Goal: Transaction & Acquisition: Purchase product/service

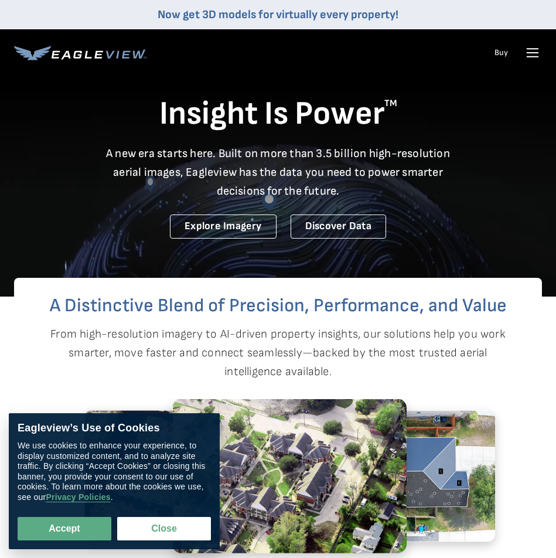
click at [529, 56] on icon at bounding box center [533, 52] width 19 height 19
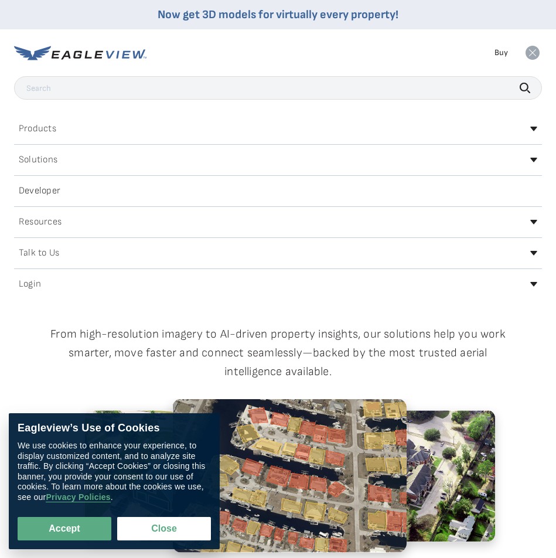
click at [503, 49] on link "Buy" at bounding box center [501, 52] width 13 height 11
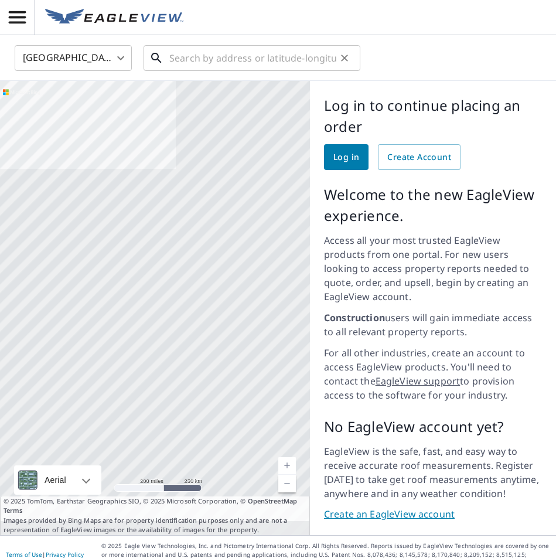
click at [178, 62] on input "text" at bounding box center [252, 58] width 167 height 33
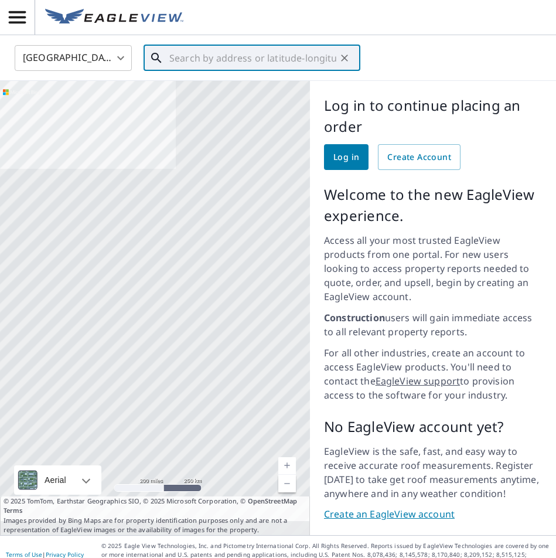
paste input "Park Place Estates, 7310 Calla Lilly Ln, Frisco, T"
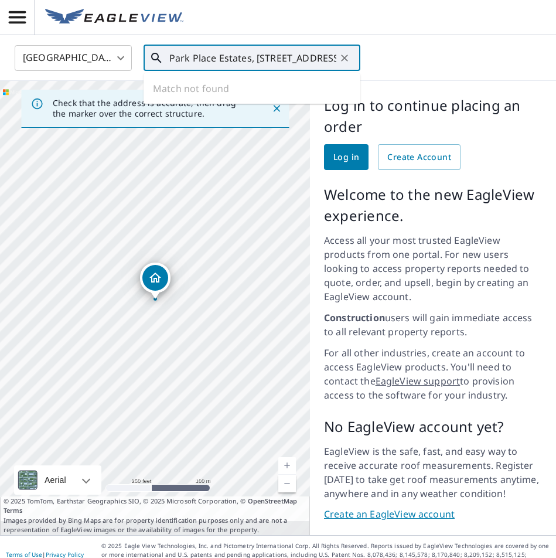
drag, startPoint x: 257, startPoint y: 57, endPoint x: 143, endPoint y: 54, distance: 114.4
click at [144, 54] on div "Park Place Estates, 7310 Calla Lilly Ln, Frisco, T ​" at bounding box center [252, 58] width 217 height 26
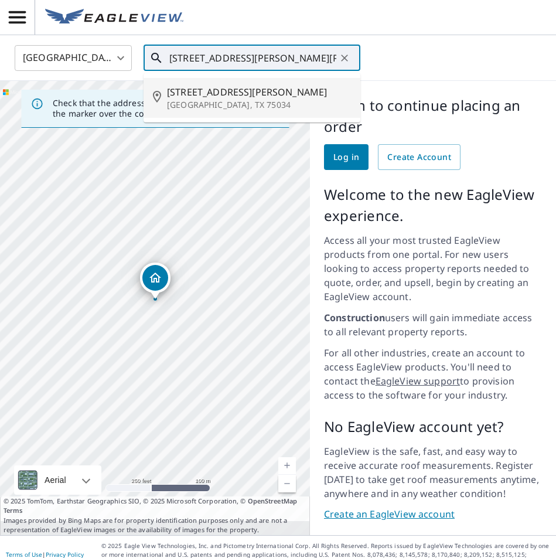
click at [193, 101] on p "Frisco, TX 75034" at bounding box center [259, 105] width 184 height 12
type input "7310 Calla Lilly Ln Frisco, TX 75034"
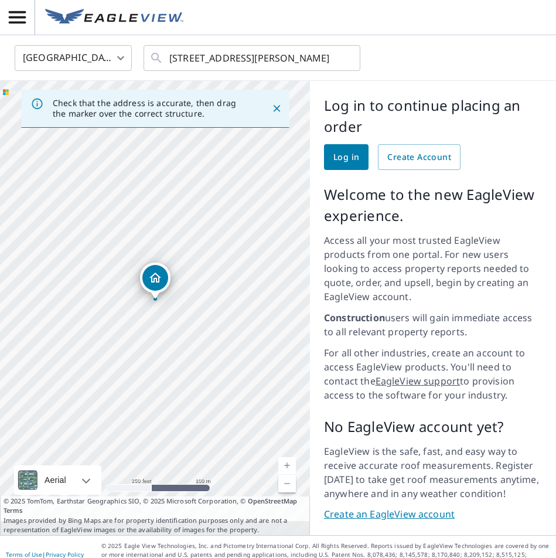
scroll to position [2, 0]
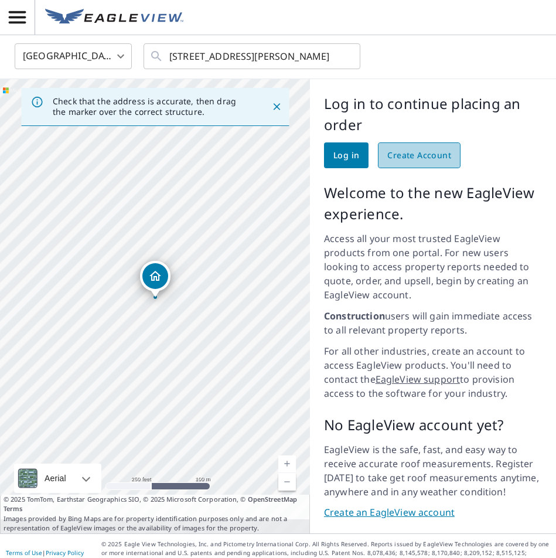
click at [415, 164] on link "Create Account" at bounding box center [419, 155] width 83 height 26
